Goal: Find specific page/section: Find specific page/section

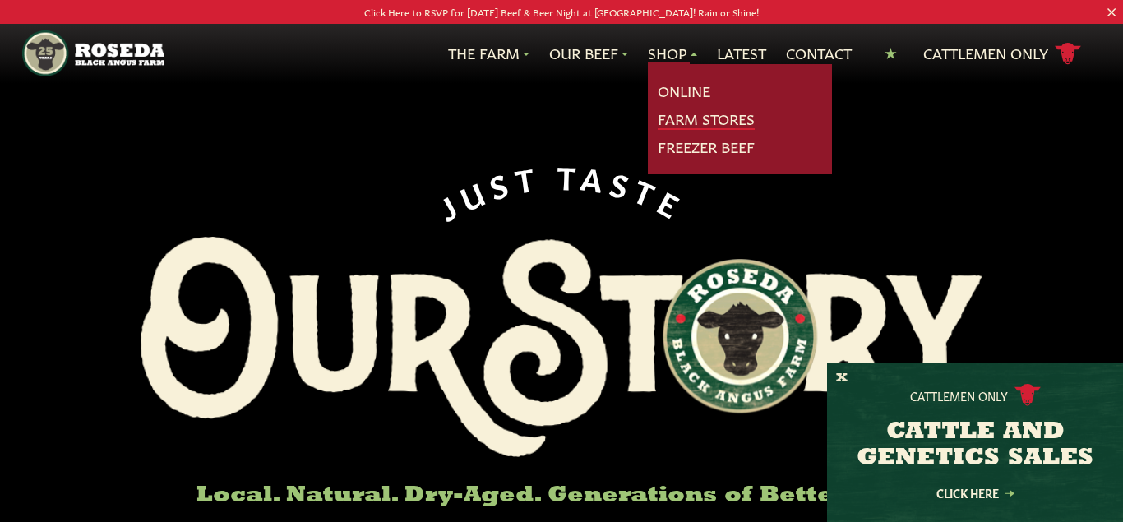
click at [698, 120] on link "Farm Stores" at bounding box center [706, 119] width 97 height 21
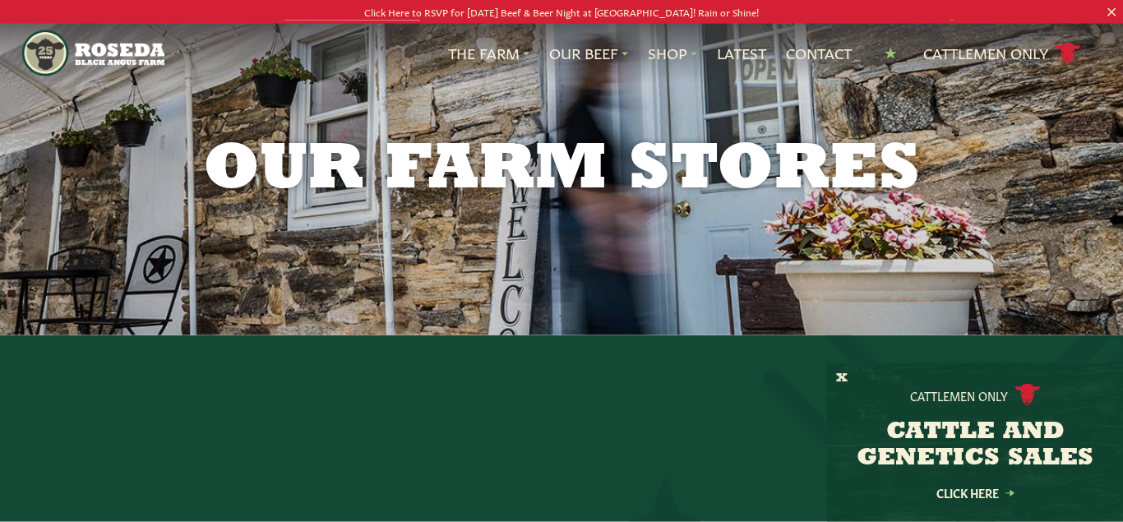
scroll to position [336, 0]
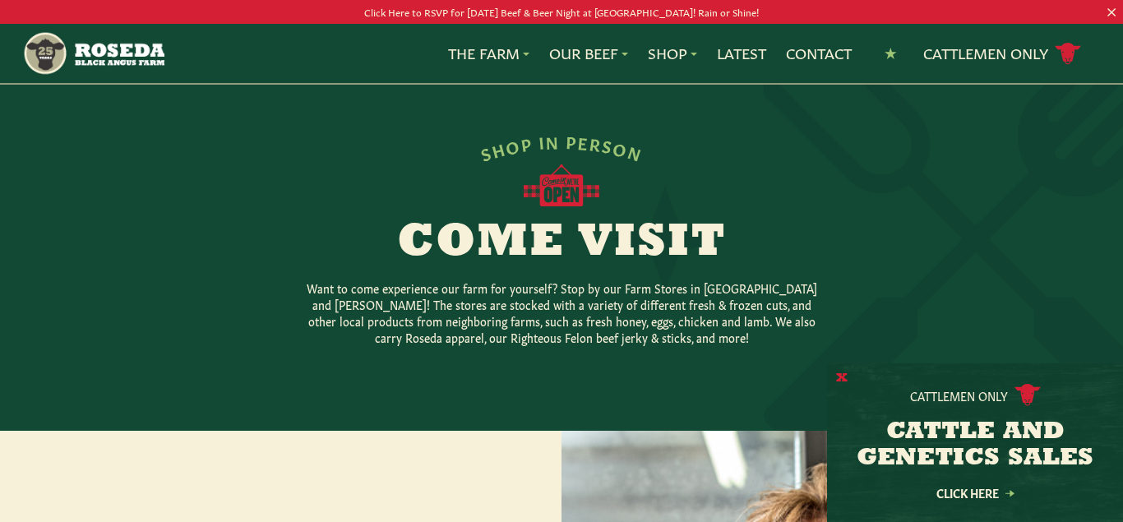
click at [836, 378] on button "X" at bounding box center [842, 378] width 12 height 17
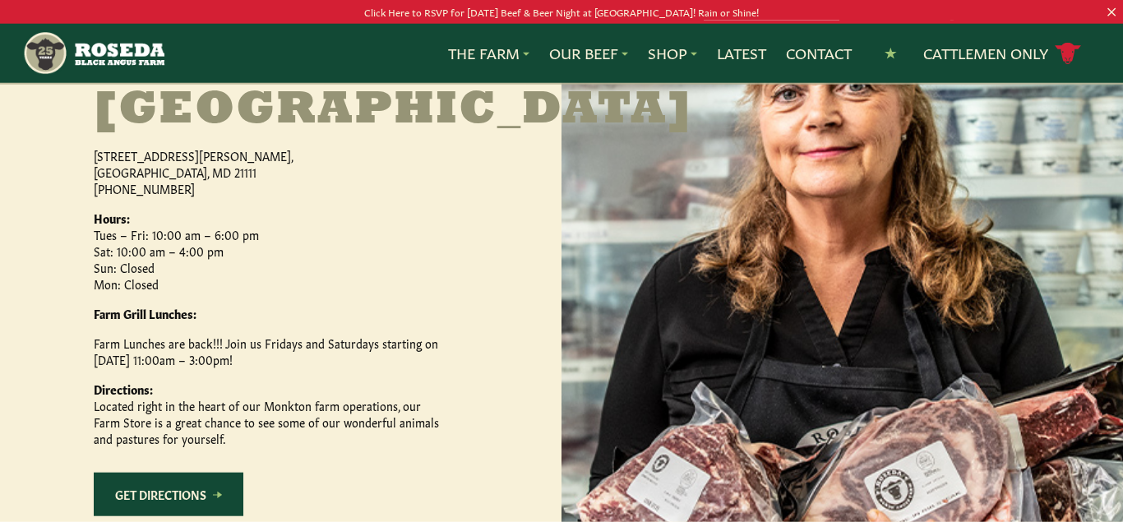
scroll to position [839, 0]
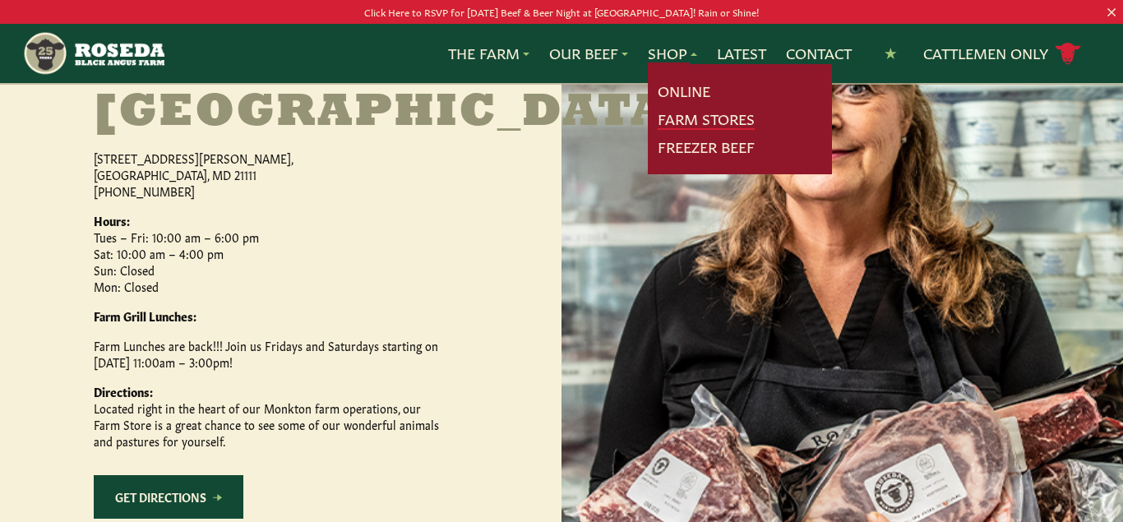
click at [676, 116] on link "Farm Stores" at bounding box center [706, 119] width 97 height 21
click at [675, 116] on link "Farm Stores" at bounding box center [706, 119] width 97 height 21
click at [674, 124] on link "Farm Stores" at bounding box center [706, 119] width 97 height 21
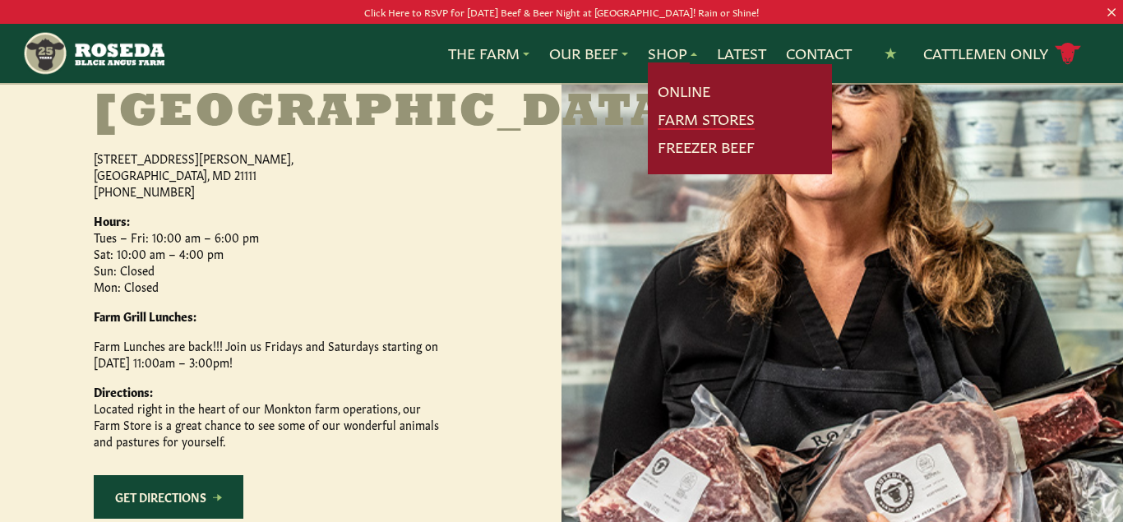
click at [674, 124] on link "Farm Stores" at bounding box center [706, 119] width 97 height 21
click at [675, 123] on link "Farm Stores" at bounding box center [706, 119] width 97 height 21
click at [725, 118] on link "Farm Stores" at bounding box center [706, 119] width 97 height 21
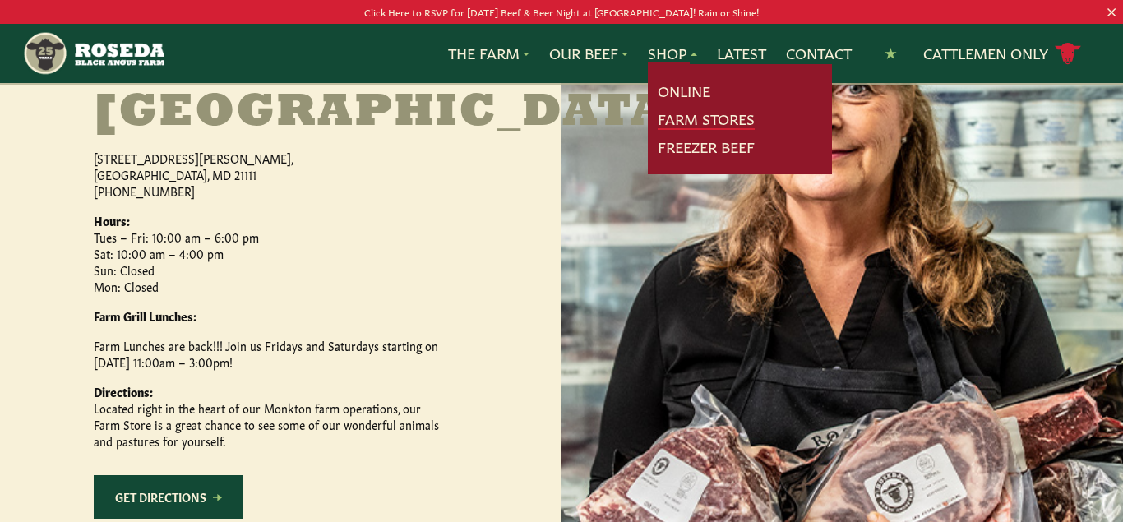
click at [725, 118] on link "Farm Stores" at bounding box center [706, 119] width 97 height 21
click at [724, 121] on link "Farm Stores" at bounding box center [706, 119] width 97 height 21
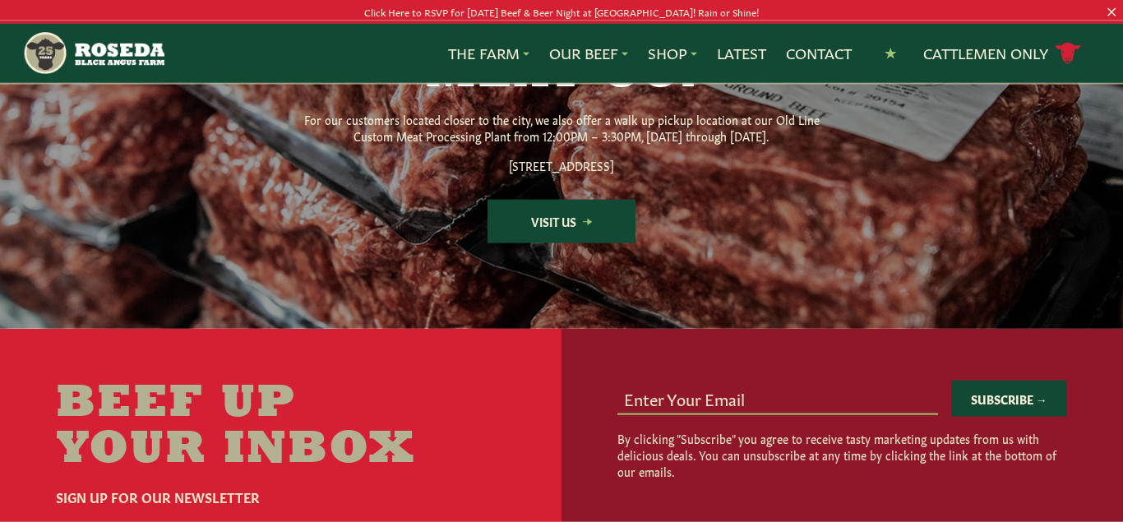
scroll to position [2332, 0]
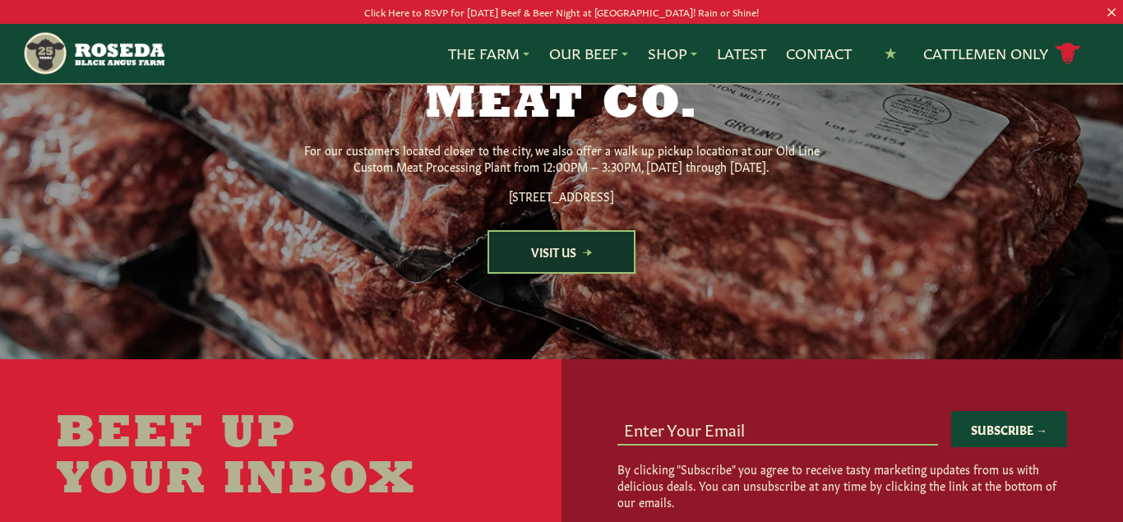
click at [597, 274] on link "Visit Us" at bounding box center [562, 252] width 148 height 44
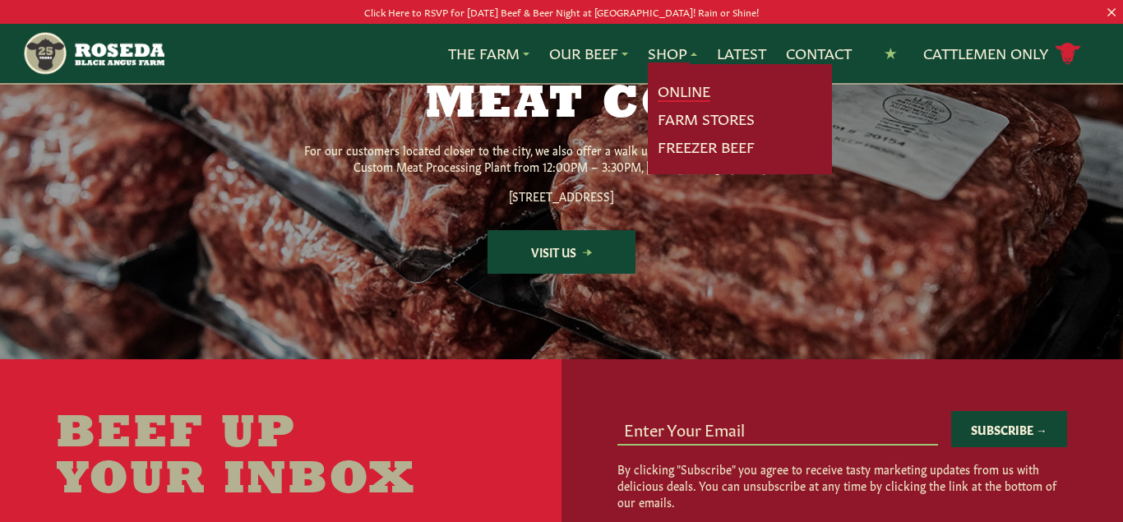
click at [674, 93] on link "Online" at bounding box center [684, 91] width 53 height 21
click at [740, 147] on link "Freezer Beef" at bounding box center [706, 147] width 97 height 21
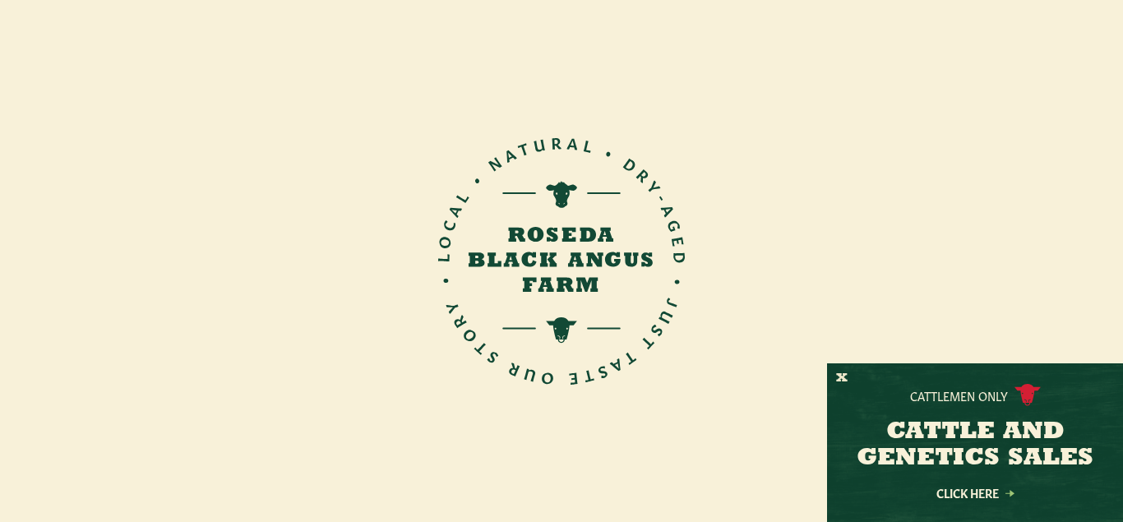
scroll to position [2332, 0]
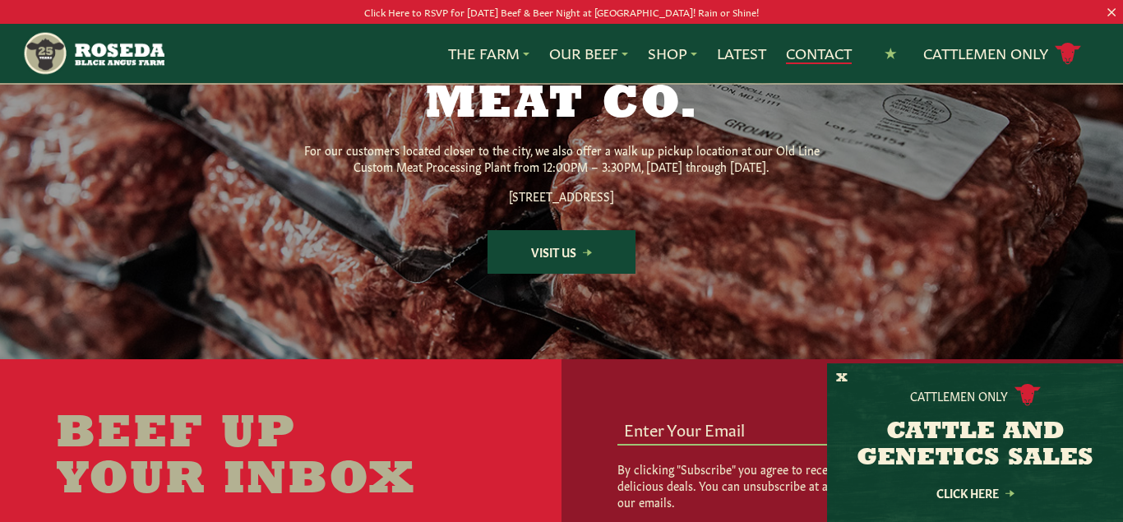
click at [815, 60] on link "Contact" at bounding box center [819, 53] width 66 height 21
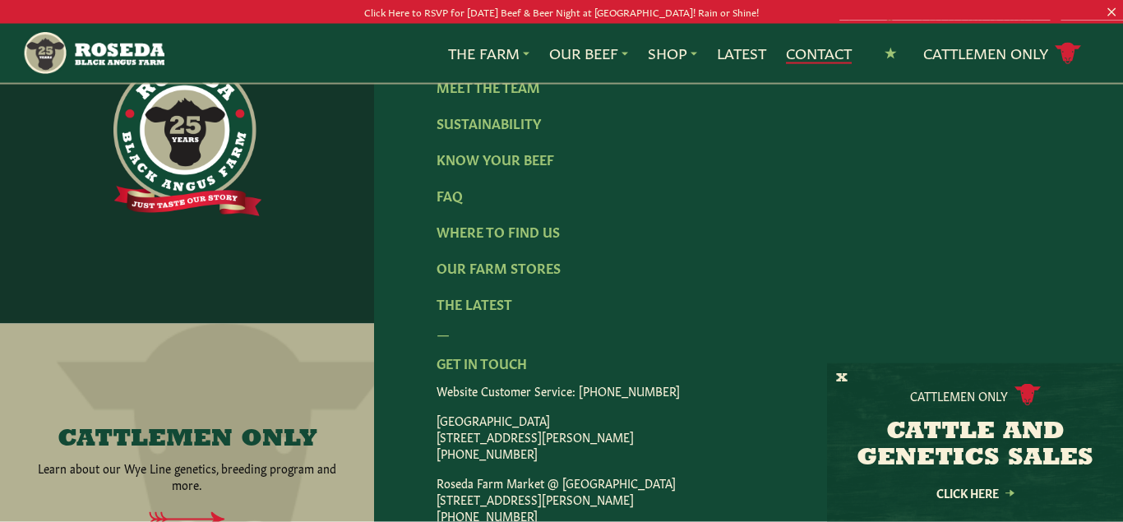
scroll to position [1973, 0]
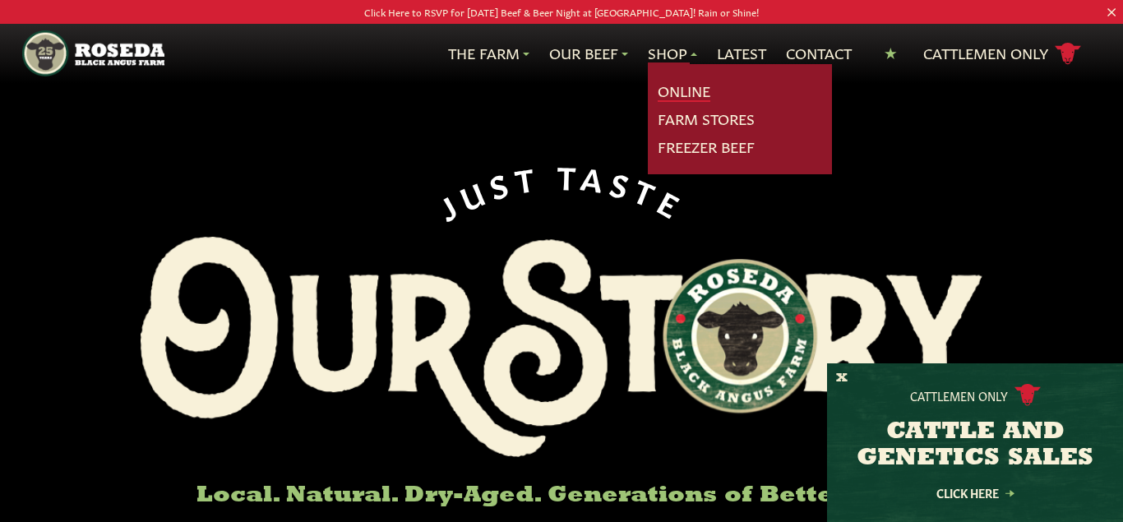
click at [681, 86] on link "Online" at bounding box center [684, 91] width 53 height 21
